Goal: Task Accomplishment & Management: Use online tool/utility

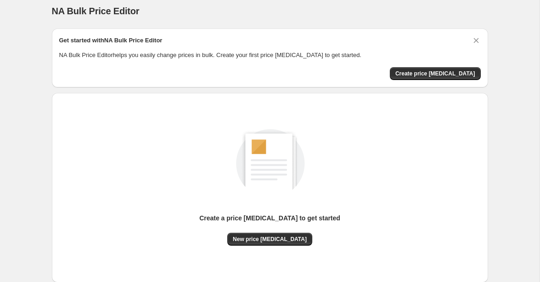
scroll to position [4, 0]
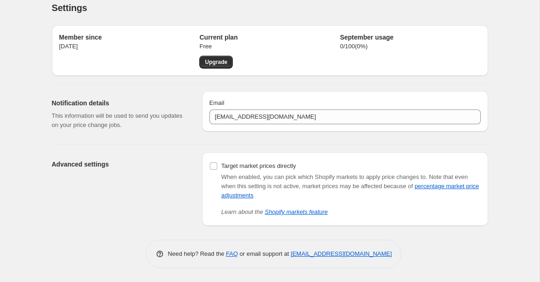
scroll to position [10, 0]
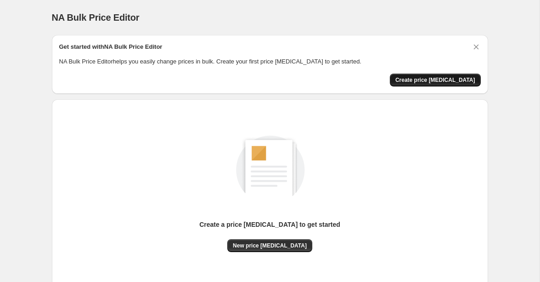
click at [453, 80] on span "Create price change job" at bounding box center [436, 79] width 80 height 7
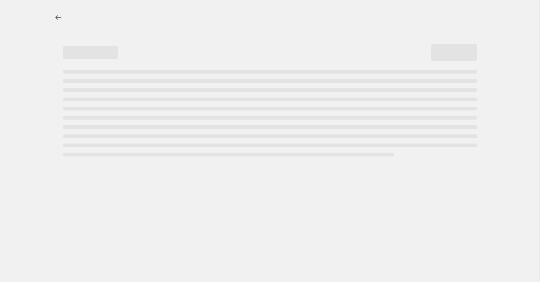
select select "percentage"
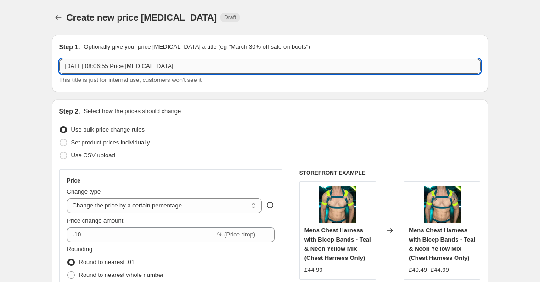
drag, startPoint x: 134, startPoint y: 67, endPoint x: 187, endPoint y: 67, distance: 52.4
click at [187, 67] on input "5 Sep 2025 at 08:06:55 Price change job" at bounding box center [270, 66] width 422 height 15
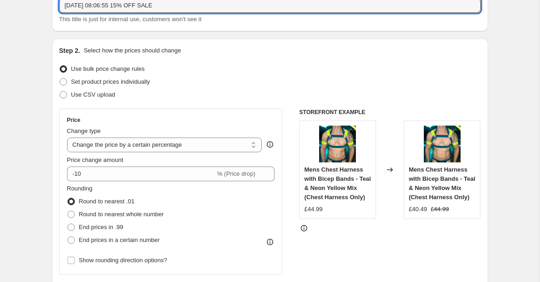
scroll to position [64, 0]
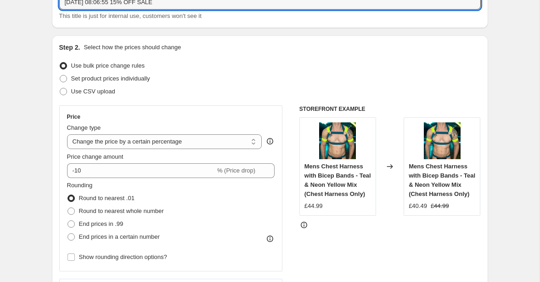
type input "5 Sep 2025 at 08:06:55 15% OFF SALE"
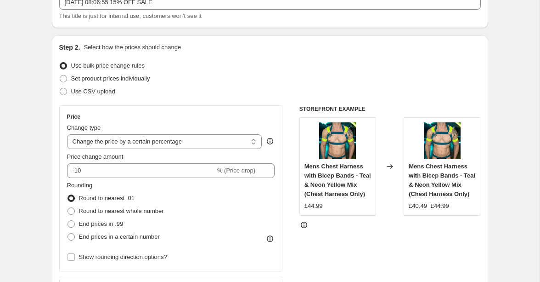
click at [119, 62] on span "Use bulk price change rules" at bounding box center [108, 65] width 74 height 7
click at [60, 62] on input "Use bulk price change rules" at bounding box center [60, 62] width 0 height 0
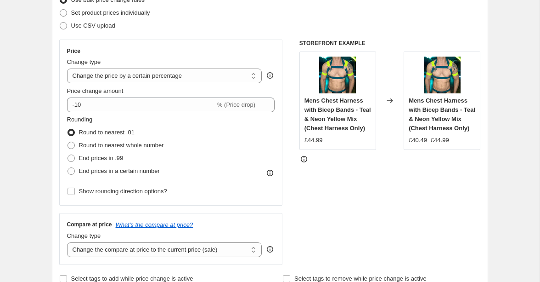
scroll to position [136, 0]
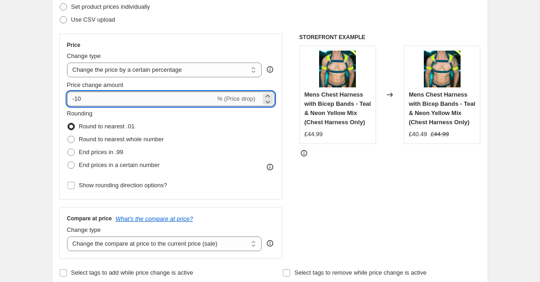
click at [121, 99] on input "-10" at bounding box center [141, 98] width 148 height 15
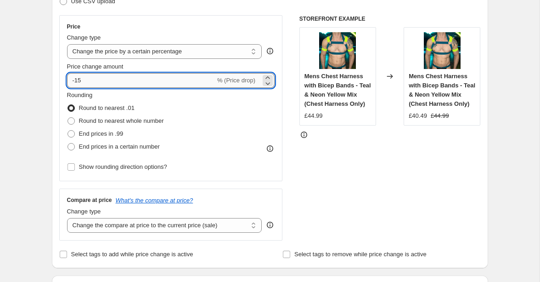
scroll to position [155, 0]
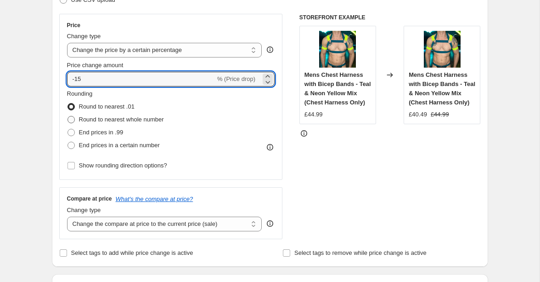
type input "-15"
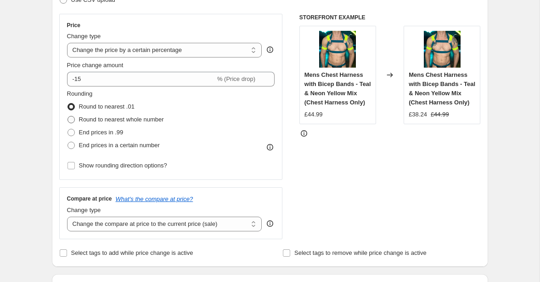
click at [154, 118] on span "Round to nearest whole number" at bounding box center [121, 119] width 85 height 7
click at [68, 116] on input "Round to nearest whole number" at bounding box center [68, 116] width 0 height 0
radio input "true"
click at [119, 134] on span "End prices in .99" at bounding box center [101, 132] width 45 height 7
click at [68, 129] on input "End prices in .99" at bounding box center [68, 129] width 0 height 0
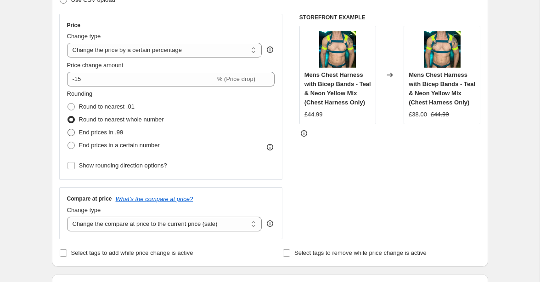
radio input "true"
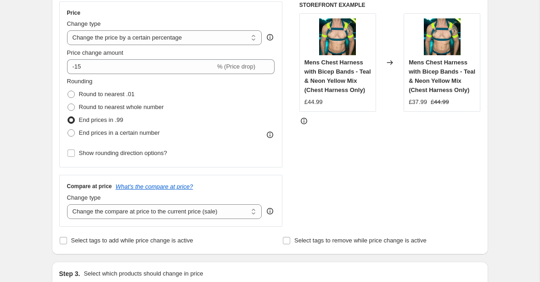
scroll to position [154, 0]
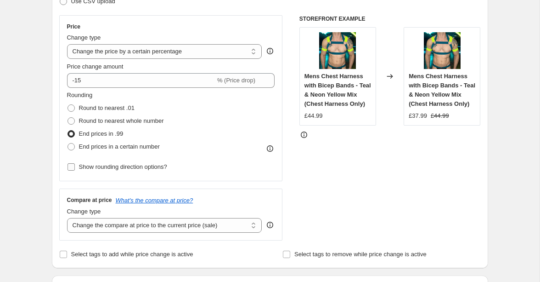
click at [129, 167] on span "Show rounding direction options?" at bounding box center [123, 166] width 88 height 7
click at [75, 167] on input "Show rounding direction options?" at bounding box center [71, 166] width 7 height 7
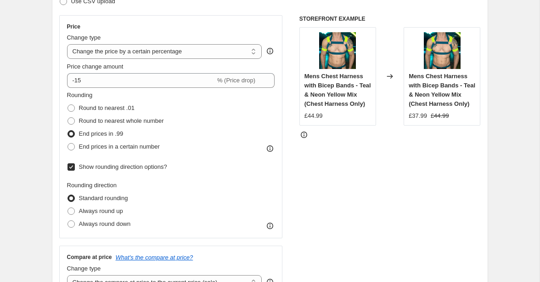
click at [129, 167] on span "Show rounding direction options?" at bounding box center [123, 166] width 88 height 7
click at [75, 167] on input "Show rounding direction options?" at bounding box center [71, 166] width 7 height 7
checkbox input "false"
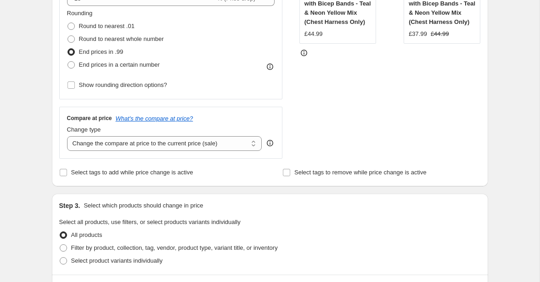
scroll to position [247, 0]
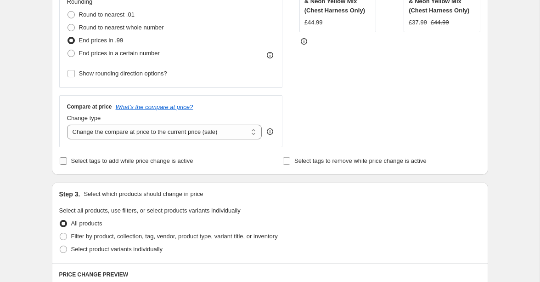
click at [175, 163] on span "Select tags to add while price change is active" at bounding box center [132, 160] width 122 height 7
click at [67, 163] on input "Select tags to add while price change is active" at bounding box center [63, 160] width 7 height 7
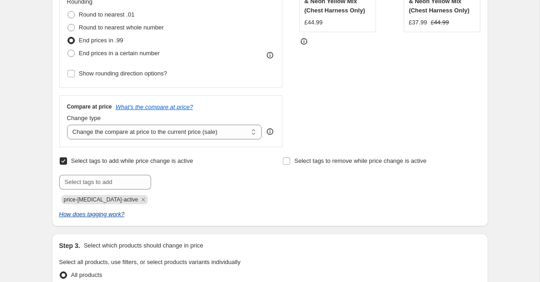
click at [116, 215] on icon "How does tagging work?" at bounding box center [91, 213] width 65 height 7
click at [67, 161] on span at bounding box center [63, 161] width 8 height 8
click at [67, 161] on input "Select tags to add while price change is active" at bounding box center [63, 160] width 7 height 7
checkbox input "false"
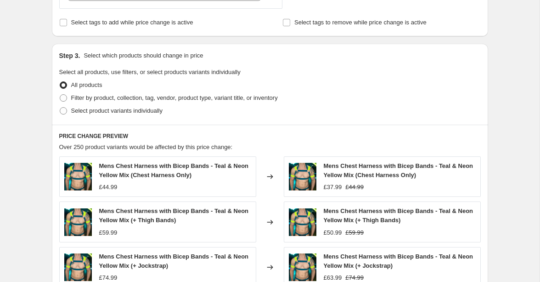
scroll to position [389, 0]
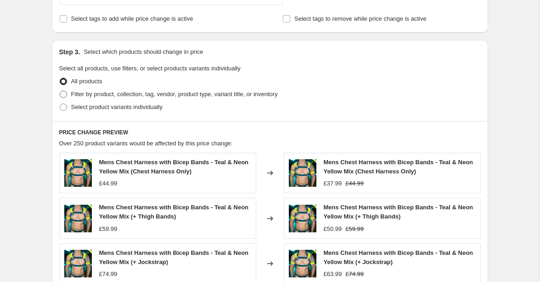
click at [164, 97] on span "Filter by product, collection, tag, vendor, product type, variant title, or inv…" at bounding box center [174, 94] width 207 height 7
click at [60, 91] on input "Filter by product, collection, tag, vendor, product type, variant title, or inv…" at bounding box center [60, 91] width 0 height 0
radio input "true"
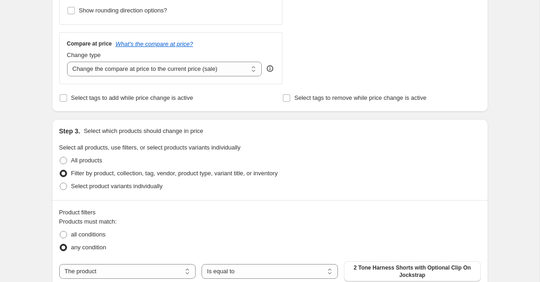
scroll to position [310, 0]
click at [100, 175] on span "Filter by product, collection, tag, vendor, product type, variant title, or inv…" at bounding box center [174, 173] width 207 height 7
click at [60, 171] on input "Filter by product, collection, tag, vendor, product type, variant title, or inv…" at bounding box center [60, 170] width 0 height 0
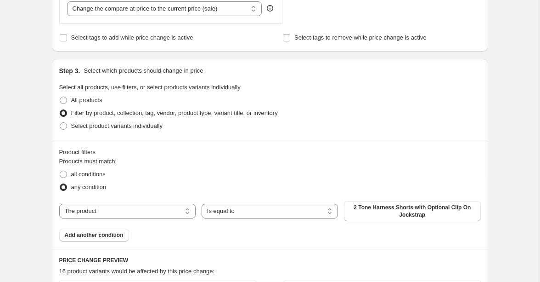
scroll to position [372, 0]
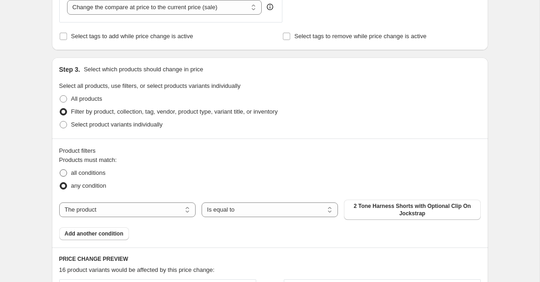
click at [100, 175] on span "all conditions" at bounding box center [88, 172] width 34 height 7
click at [60, 170] on input "all conditions" at bounding box center [60, 169] width 0 height 0
radio input "true"
select select "collection"
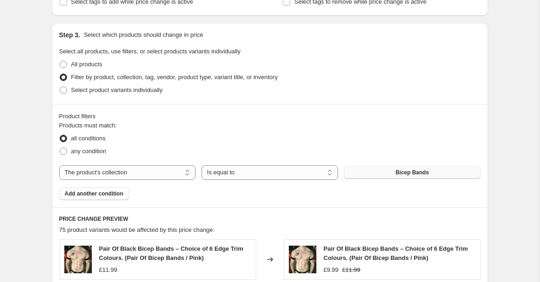
scroll to position [409, 0]
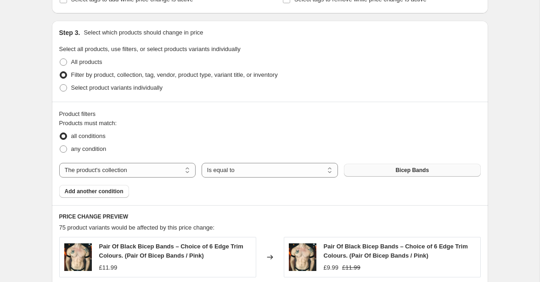
click at [433, 169] on button "Bicep Bands" at bounding box center [412, 170] width 137 height 13
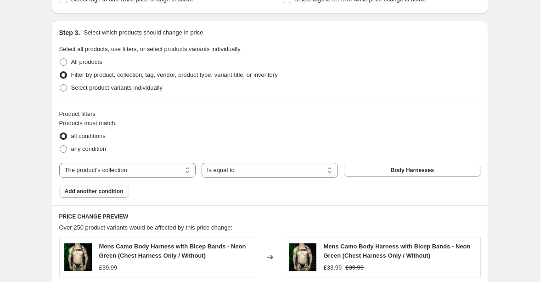
click at [115, 195] on button "Add another condition" at bounding box center [94, 191] width 70 height 13
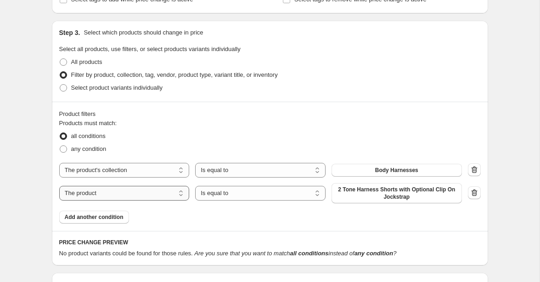
select select "collection"
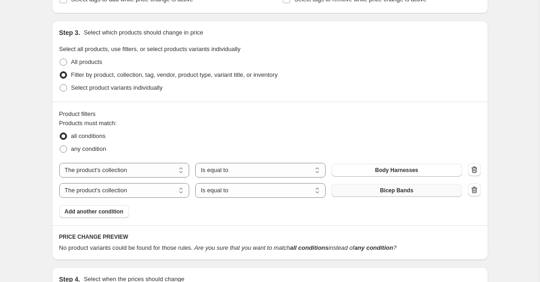
click at [391, 190] on span "Bicep Bands" at bounding box center [397, 190] width 34 height 7
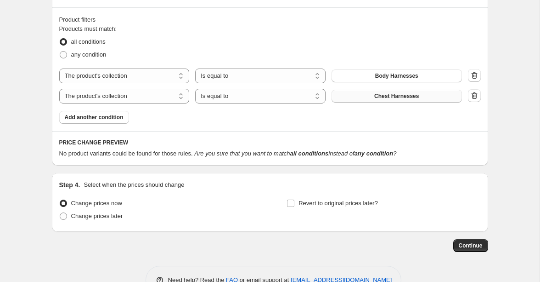
scroll to position [496, 0]
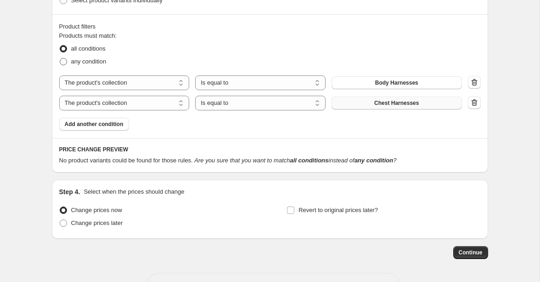
click at [100, 63] on span "any condition" at bounding box center [88, 61] width 35 height 7
click at [60, 58] on input "any condition" at bounding box center [60, 58] width 0 height 0
radio input "true"
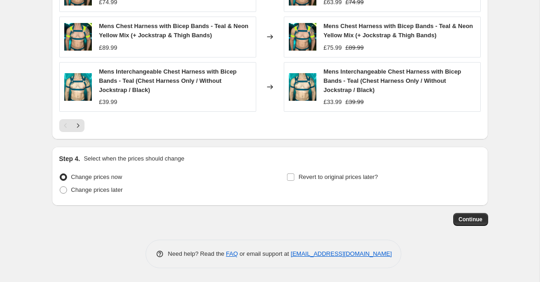
scroll to position [785, 0]
click at [116, 178] on span "Change prices now" at bounding box center [96, 176] width 51 height 7
click at [60, 174] on input "Change prices now" at bounding box center [60, 173] width 0 height 0
click at [364, 181] on span "Revert to original prices later?" at bounding box center [339, 176] width 80 height 9
click at [295, 181] on input "Revert to original prices later?" at bounding box center [290, 176] width 7 height 7
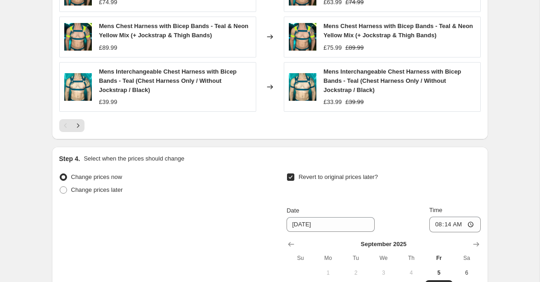
click at [364, 181] on span "Revert to original prices later?" at bounding box center [339, 176] width 80 height 9
click at [295, 181] on input "Revert to original prices later?" at bounding box center [290, 176] width 7 height 7
checkbox input "false"
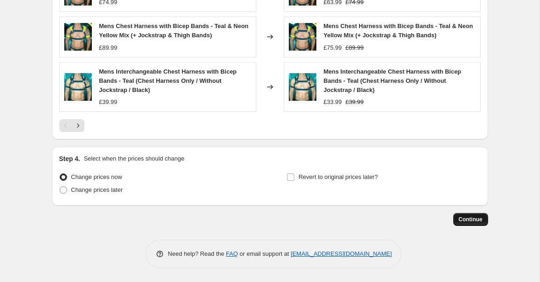
click at [466, 216] on span "Continue" at bounding box center [471, 219] width 24 height 7
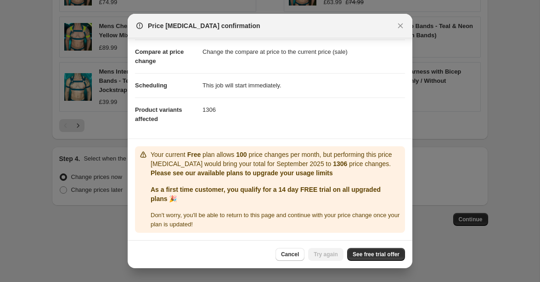
scroll to position [39, 0]
drag, startPoint x: 228, startPoint y: 216, endPoint x: 309, endPoint y: 212, distance: 81.4
click at [307, 212] on span "Don ' t worry, you ' ll be able to return to this page and continue with your p…" at bounding box center [275, 219] width 249 height 16
click at [318, 212] on span "Don ' t worry, you ' ll be able to return to this page and continue with your p…" at bounding box center [275, 219] width 249 height 16
click at [370, 253] on span "See free trial offer" at bounding box center [376, 253] width 47 height 7
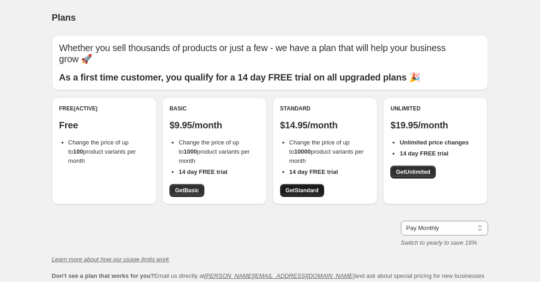
click at [307, 187] on span "Get Standard" at bounding box center [302, 190] width 33 height 7
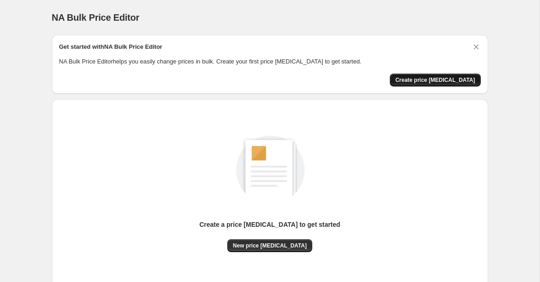
click at [464, 81] on span "Create price change job" at bounding box center [436, 79] width 80 height 7
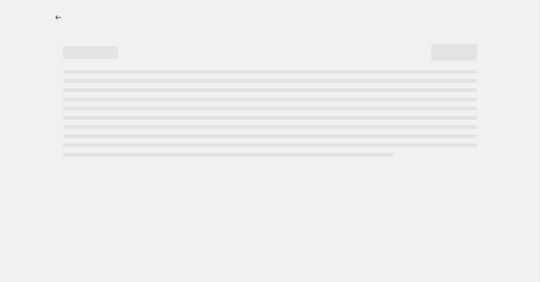
select select "percentage"
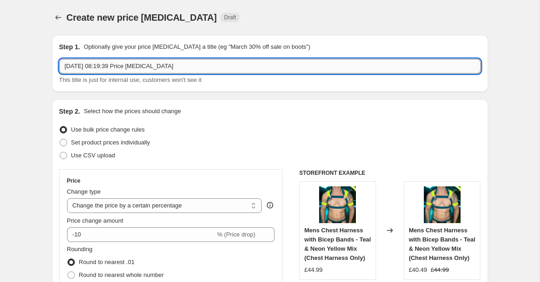
click at [142, 71] on input "5 Sep 2025 at 08:19:39 Price change job" at bounding box center [270, 66] width 422 height 15
click at [176, 68] on input "5 Sep 2025 at 08:19:39 Price change job" at bounding box center [270, 66] width 422 height 15
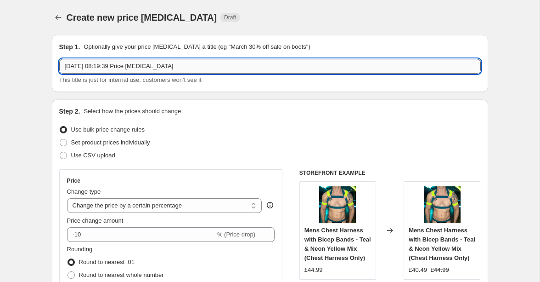
click at [200, 68] on input "5 Sep 2025 at 08:19:39 Price change job" at bounding box center [270, 66] width 422 height 15
drag, startPoint x: 214, startPoint y: 68, endPoint x: 84, endPoint y: 68, distance: 130.1
click at [84, 68] on input "5 Sep 2025 at 08:19:39 Price change job" at bounding box center [270, 66] width 422 height 15
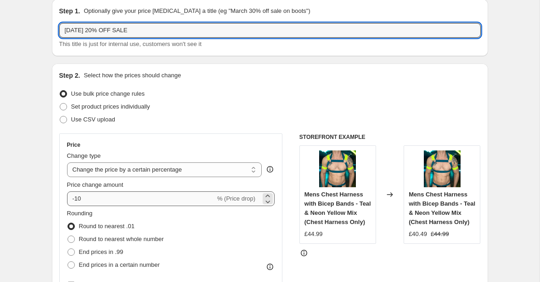
scroll to position [75, 0]
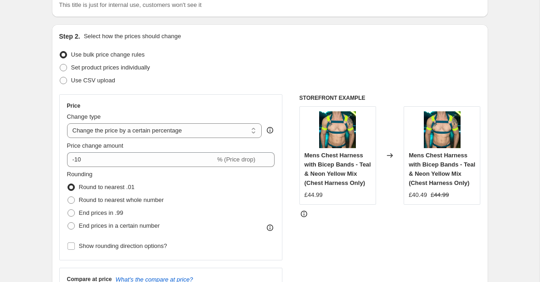
type input "5 Sep 20% OFF SALE"
click at [108, 167] on div "Price Change type Change the price to a certain amount Change the price by a ce…" at bounding box center [171, 177] width 208 height 150
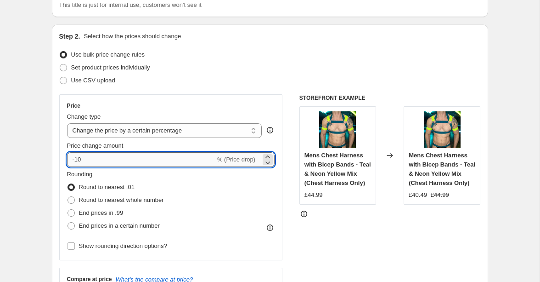
click at [113, 162] on input "-10" at bounding box center [141, 159] width 148 height 15
type input "-1"
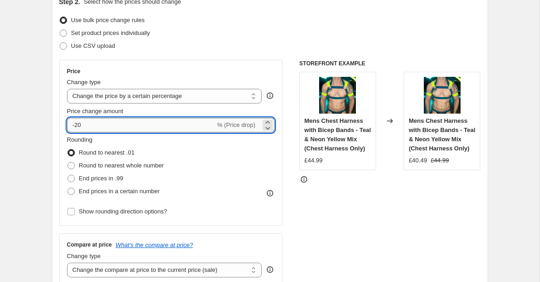
scroll to position [128, 0]
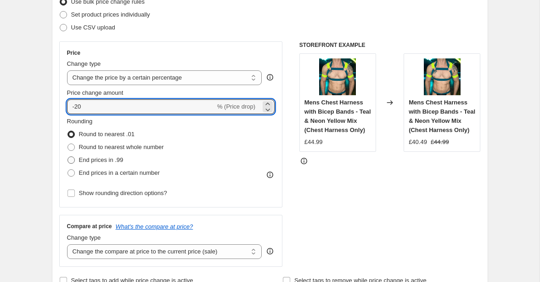
type input "-20"
click at [118, 161] on span "End prices in .99" at bounding box center [101, 159] width 45 height 7
click at [68, 157] on input "End prices in .99" at bounding box center [68, 156] width 0 height 0
radio input "true"
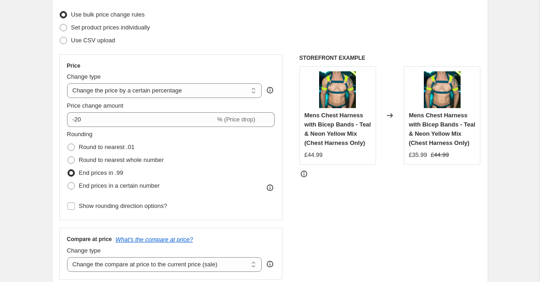
scroll to position [130, 0]
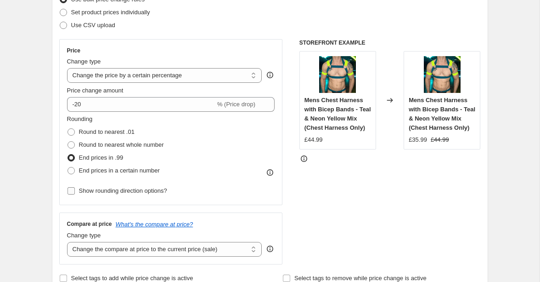
click at [140, 190] on span "Show rounding direction options?" at bounding box center [123, 190] width 88 height 7
click at [75, 190] on input "Show rounding direction options?" at bounding box center [71, 190] width 7 height 7
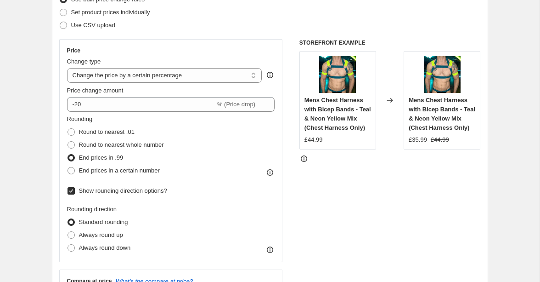
click at [140, 190] on span "Show rounding direction options?" at bounding box center [123, 190] width 88 height 7
click at [75, 190] on input "Show rounding direction options?" at bounding box center [71, 190] width 7 height 7
checkbox input "false"
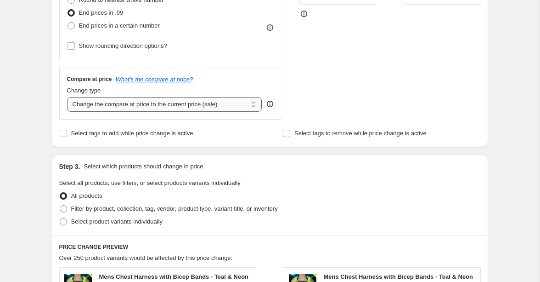
scroll to position [281, 0]
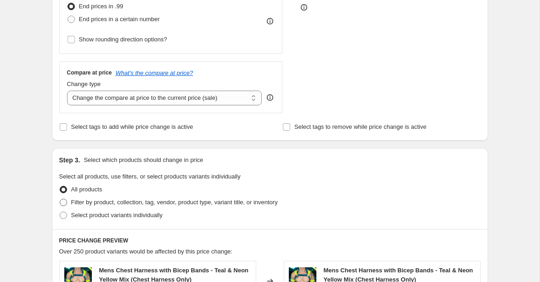
click at [155, 204] on span "Filter by product, collection, tag, vendor, product type, variant title, or inv…" at bounding box center [174, 202] width 207 height 7
click at [60, 199] on input "Filter by product, collection, tag, vendor, product type, variant title, or inv…" at bounding box center [60, 199] width 0 height 0
radio input "true"
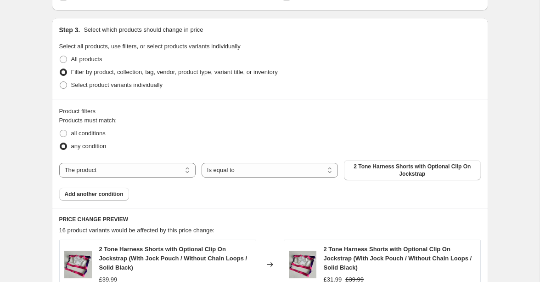
scroll to position [415, 0]
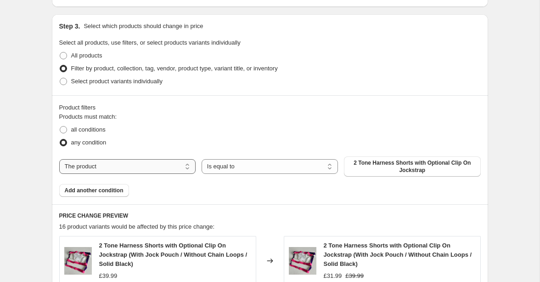
select select "collection"
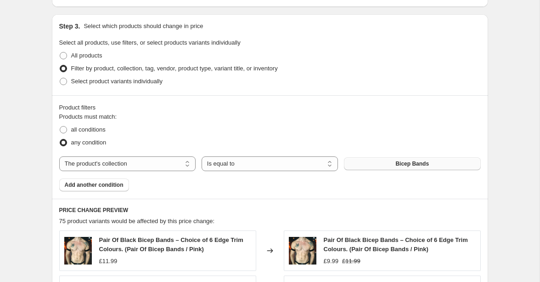
click at [415, 166] on span "Bicep Bands" at bounding box center [413, 163] width 34 height 7
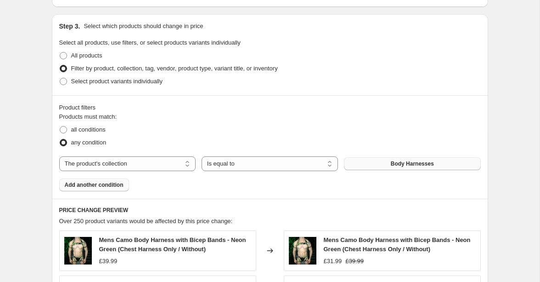
click at [113, 184] on span "Add another condition" at bounding box center [94, 184] width 59 height 7
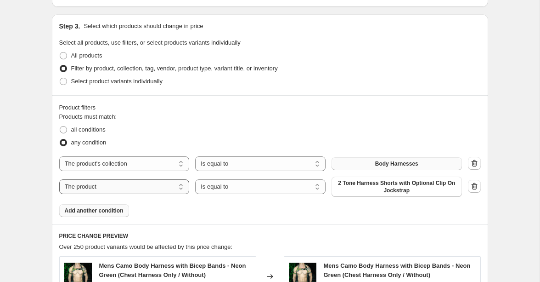
select select "collection"
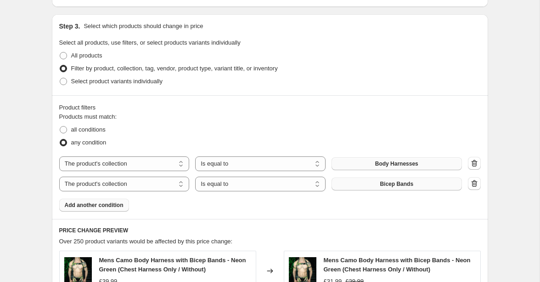
click at [395, 184] on span "Bicep Bands" at bounding box center [397, 183] width 34 height 7
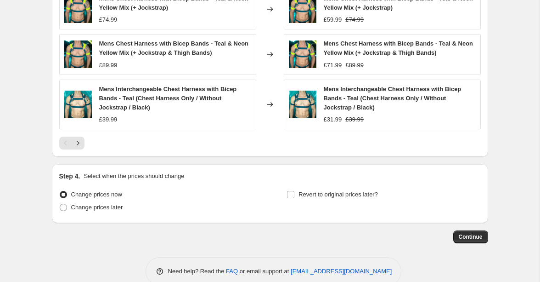
scroll to position [777, 0]
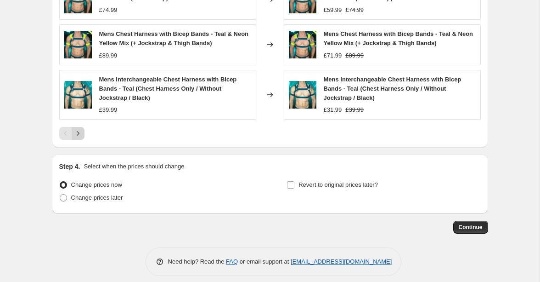
click at [75, 131] on icon "Next" at bounding box center [78, 133] width 9 height 9
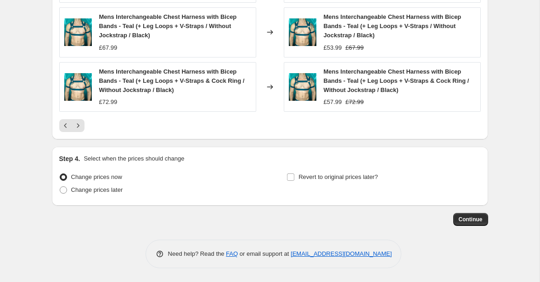
scroll to position [821, 0]
